Goal: Check status

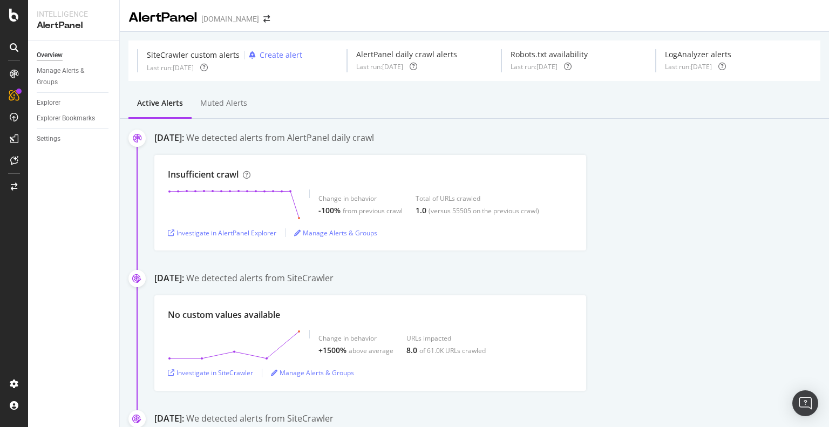
click at [653, 164] on div "Insufficient crawl Change in behavior -100% from previous crawl Total of URLs c…" at bounding box center [491, 203] width 675 height 96
